Goal: Navigation & Orientation: Find specific page/section

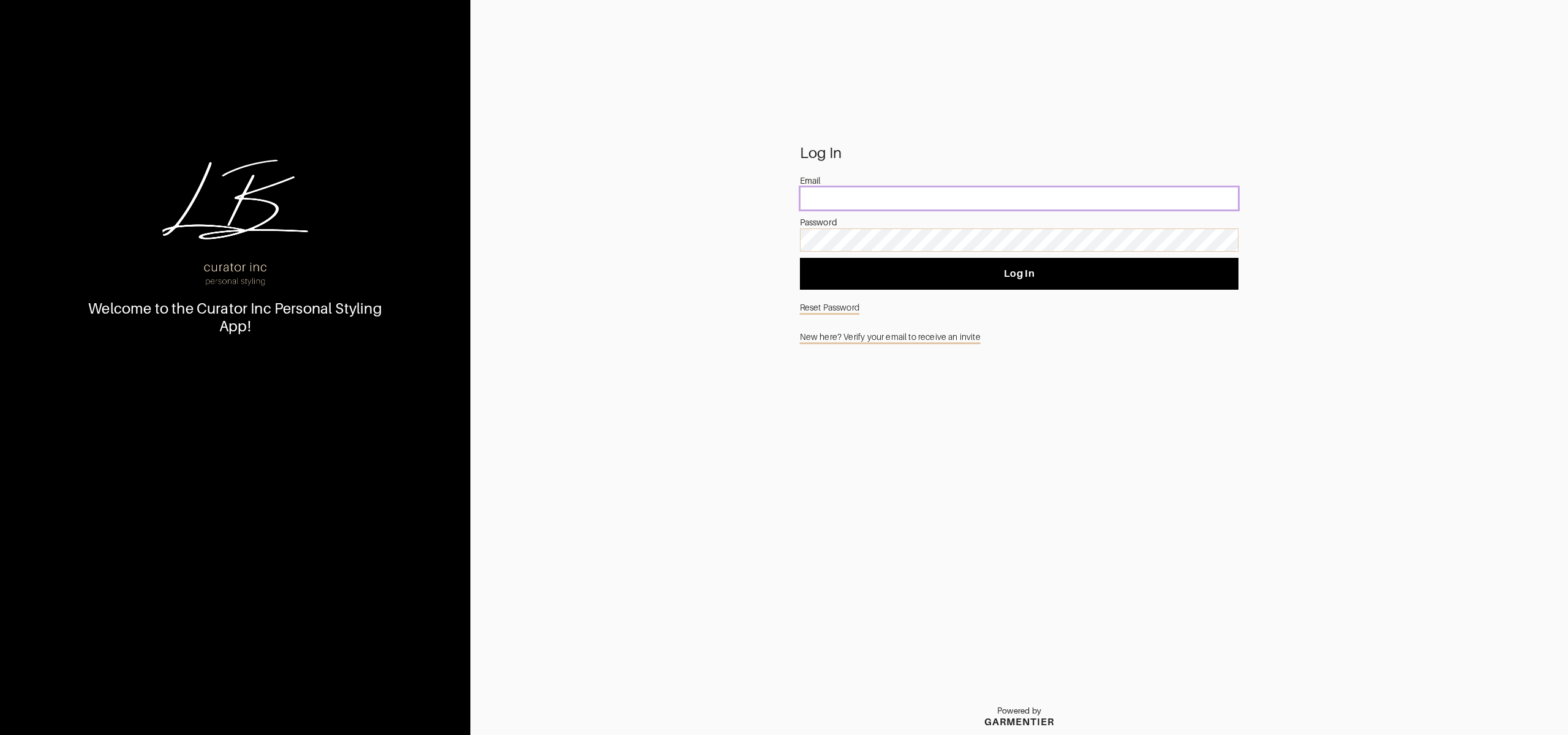
drag, startPoint x: 0, startPoint y: 0, endPoint x: 921, endPoint y: 206, distance: 943.8
click at [925, 208] on input "email" at bounding box center [1020, 198] width 439 height 23
click at [0, 734] on com-1password-button at bounding box center [0, 735] width 0 height 0
type input "[PERSON_NAME][EMAIL_ADDRESS][PERSON_NAME][DOMAIN_NAME]"
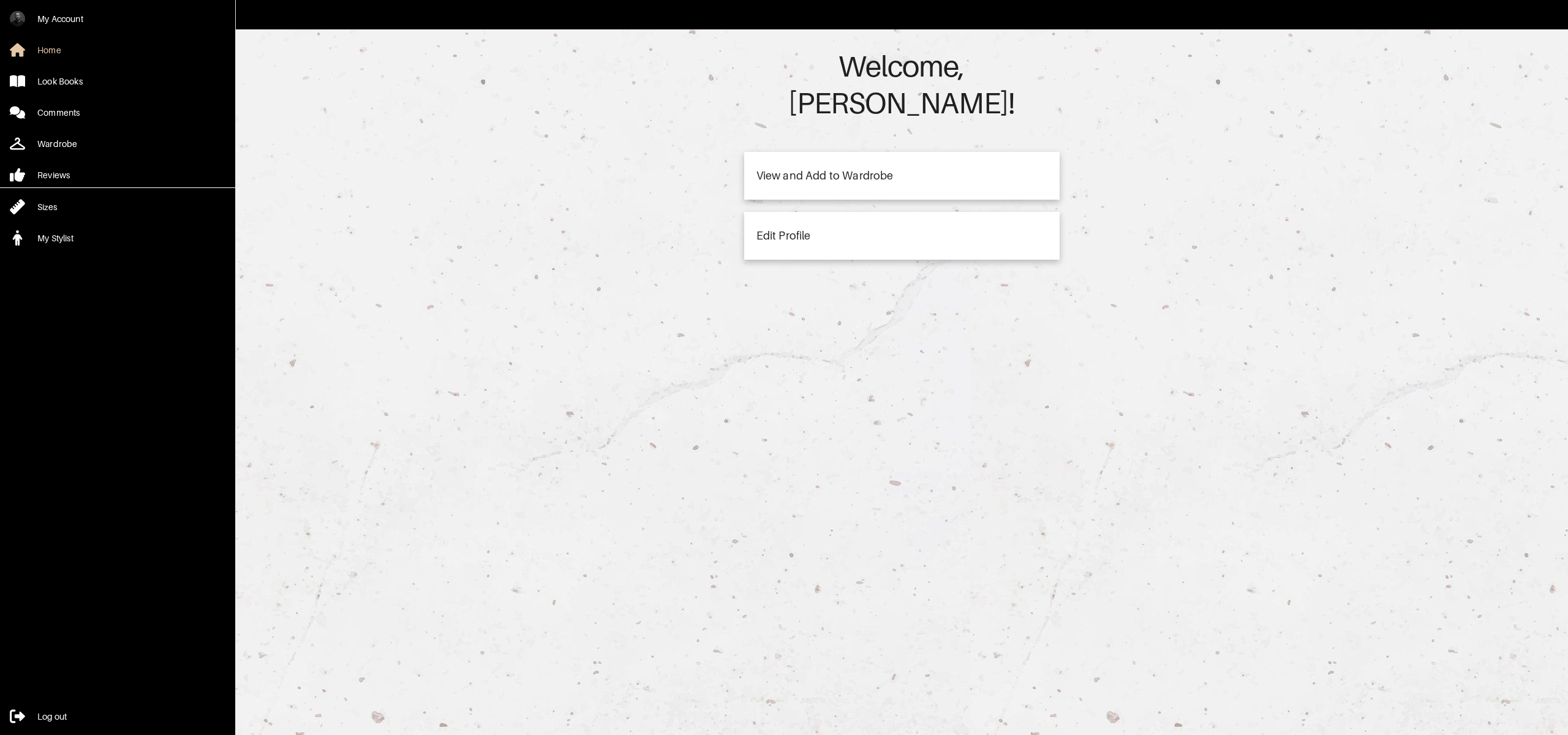
drag, startPoint x: 917, startPoint y: 269, endPoint x: 903, endPoint y: 271, distance: 14.1
click at [917, 269] on div "Welcome, [PERSON_NAME] ! View and Add to Wardrobe Edit Profile" at bounding box center [902, 396] width 1333 height 735
click at [789, 152] on div "View and Add to Wardrobe" at bounding box center [902, 176] width 315 height 48
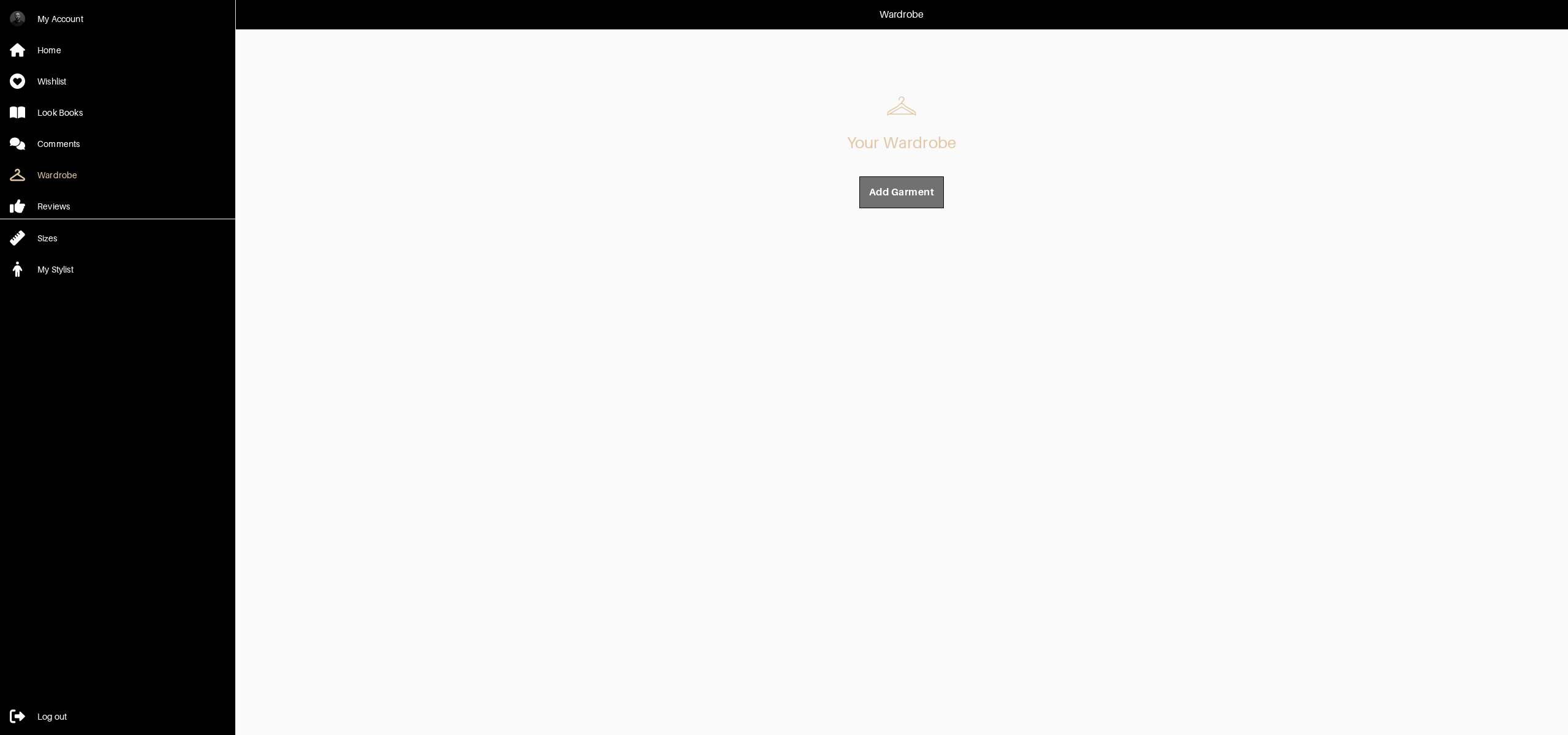
click at [927, 189] on span "Add Garment" at bounding box center [901, 192] width 65 height 12
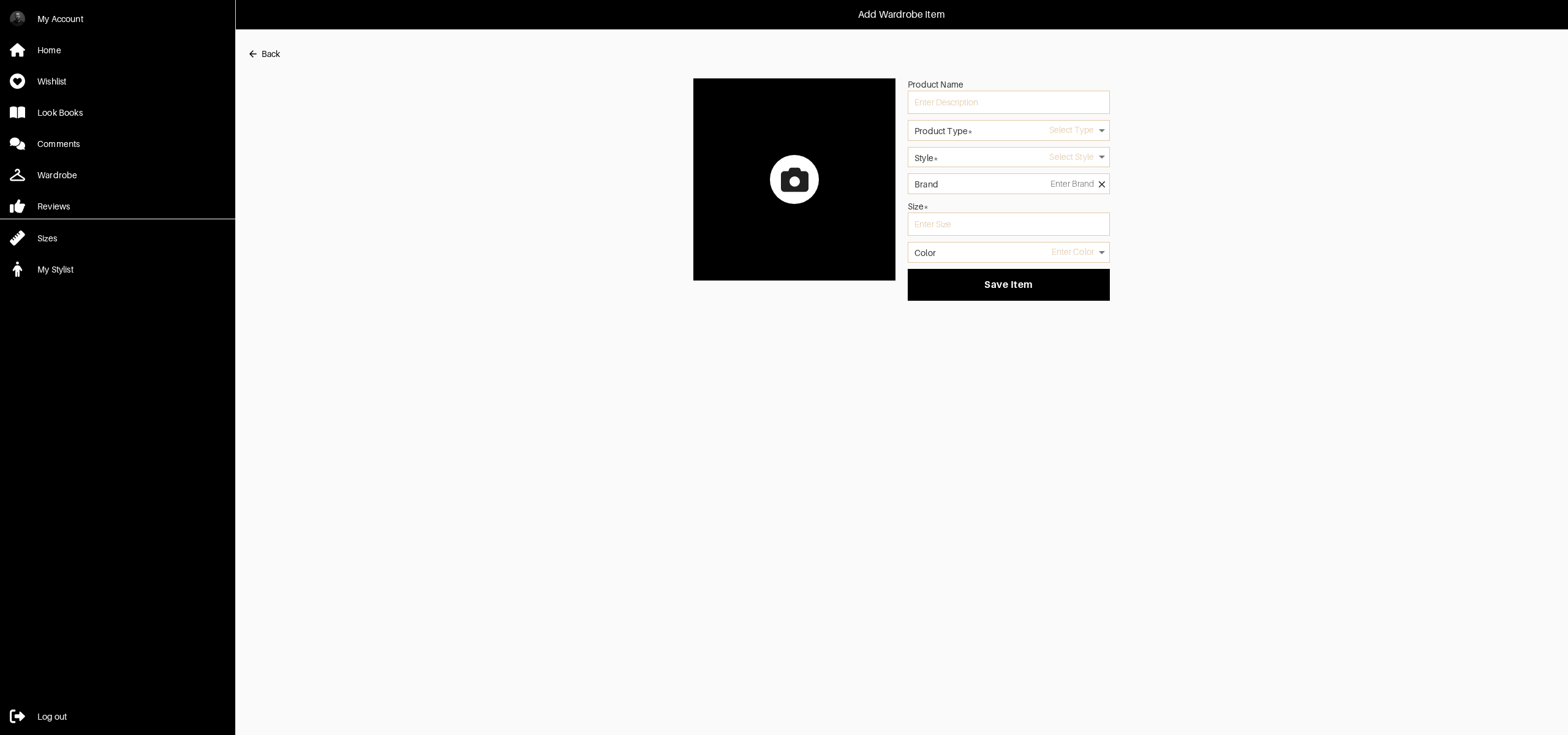
click at [281, 53] on div "Back" at bounding box center [901, 54] width 1308 height 25
click at [268, 53] on div "Back" at bounding box center [270, 54] width 18 height 12
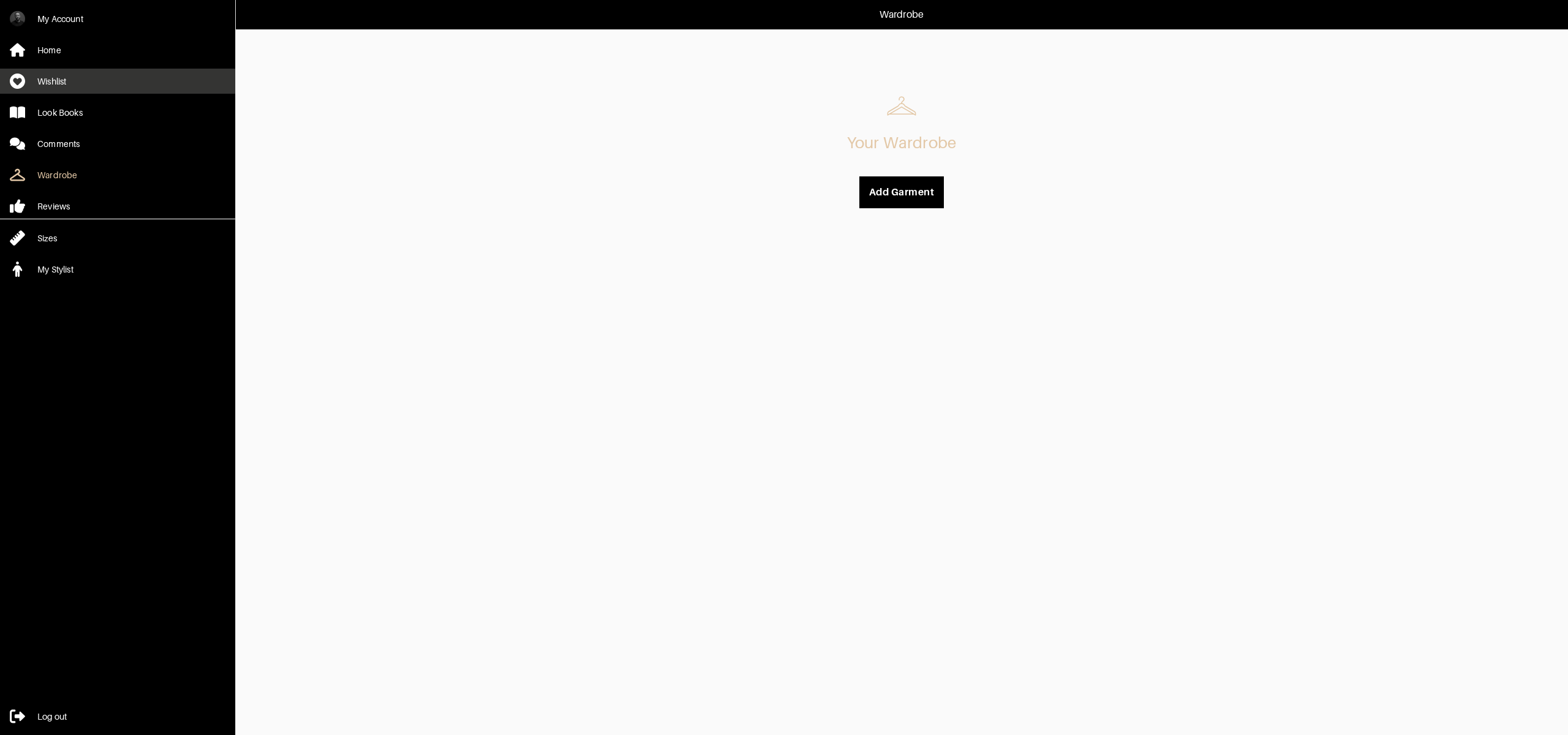
click at [84, 80] on link "Wishlist" at bounding box center [118, 81] width 236 height 25
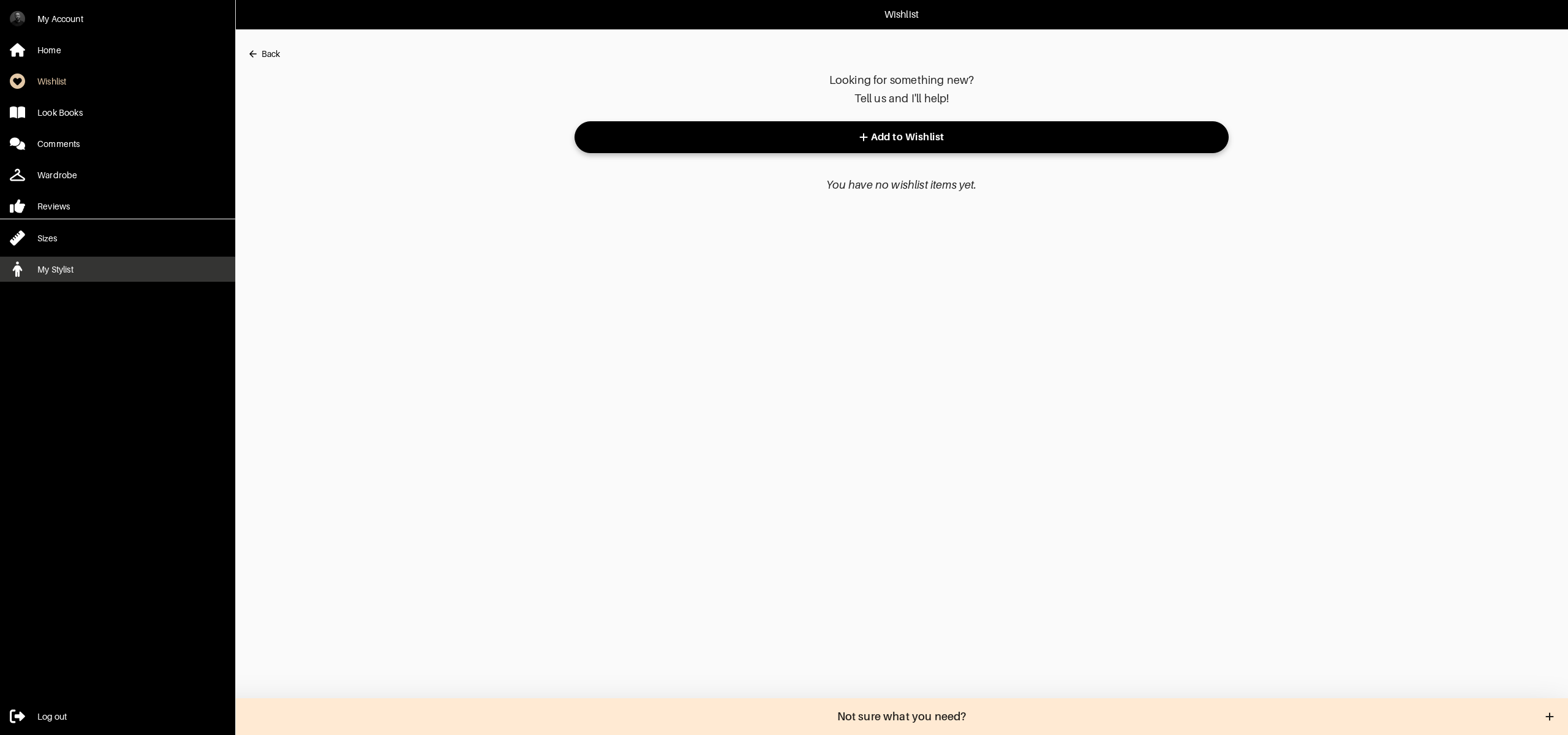
drag, startPoint x: 55, startPoint y: 274, endPoint x: 105, endPoint y: 265, distance: 50.8
click at [54, 274] on div "My Stylist" at bounding box center [55, 269] width 36 height 12
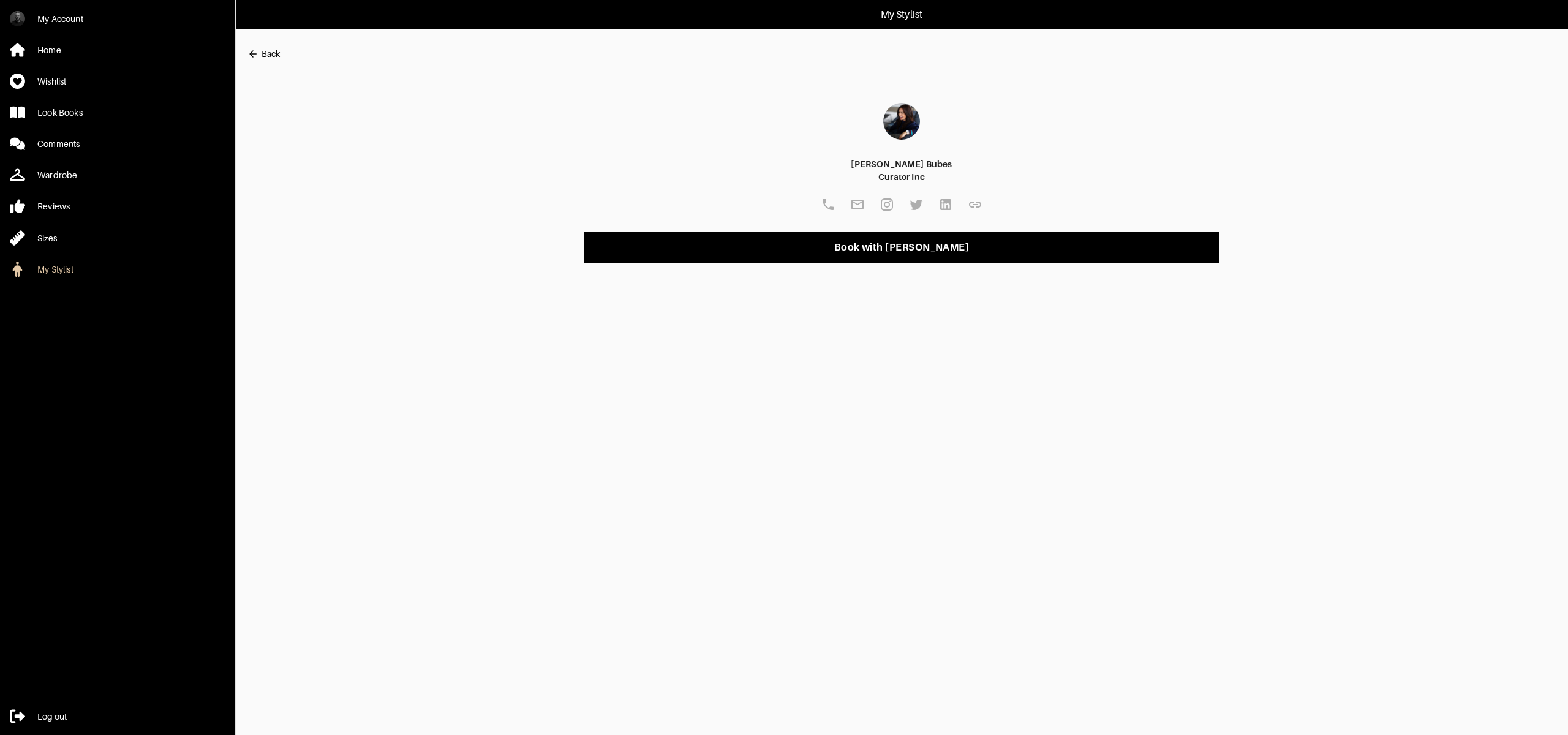
click at [904, 119] on img at bounding box center [901, 121] width 37 height 37
drag, startPoint x: 95, startPoint y: 45, endPoint x: 113, endPoint y: 49, distance: 18.4
click at [95, 45] on link "Home" at bounding box center [118, 49] width 236 height 25
